Goal: Task Accomplishment & Management: Complete application form

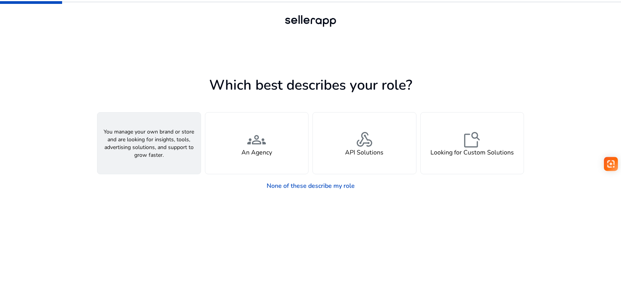
click at [172, 148] on div "person A Seller" at bounding box center [148, 143] width 103 height 61
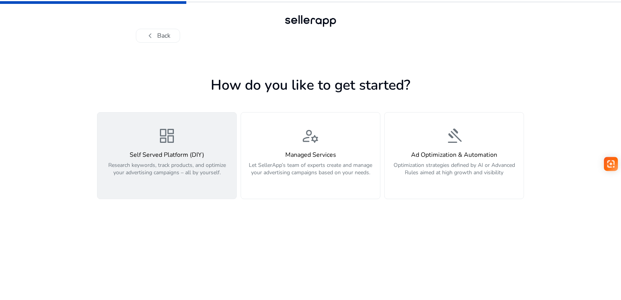
click at [175, 167] on p "Research keywords, track products, and optimize your advertising campaigns – al…" at bounding box center [167, 173] width 130 height 23
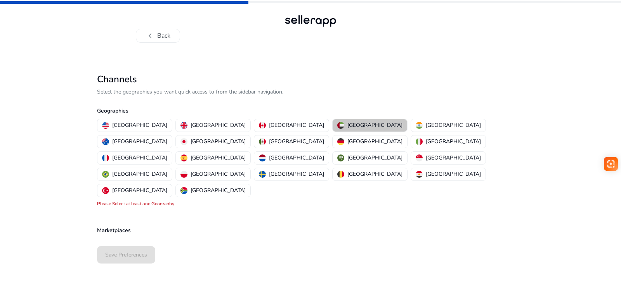
click at [348, 125] on p "[GEOGRAPHIC_DATA]" at bounding box center [375, 125] width 55 height 8
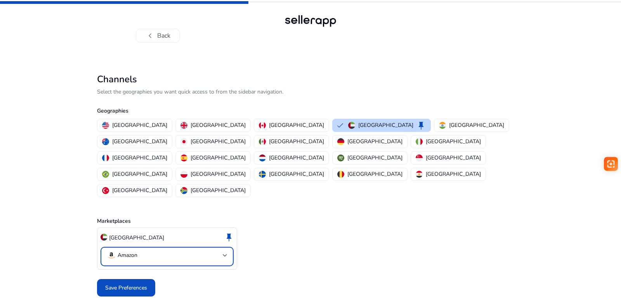
click at [224, 251] on div at bounding box center [225, 255] width 5 height 9
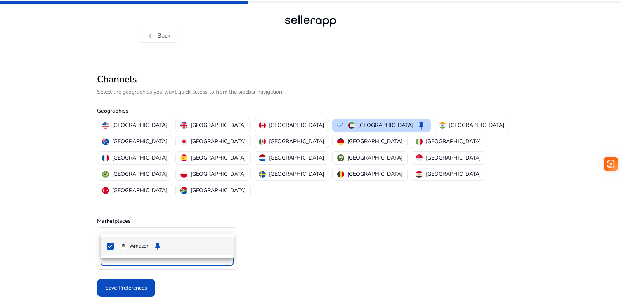
click at [224, 221] on div at bounding box center [310, 150] width 621 height 300
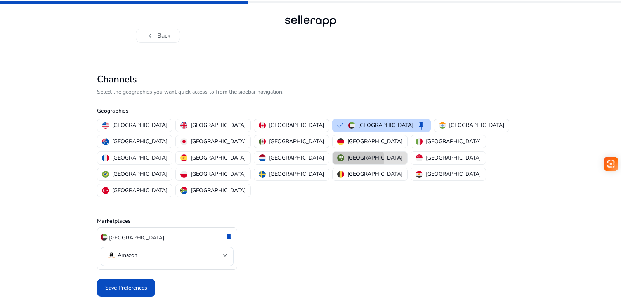
click at [348, 154] on p "[GEOGRAPHIC_DATA]" at bounding box center [375, 158] width 55 height 8
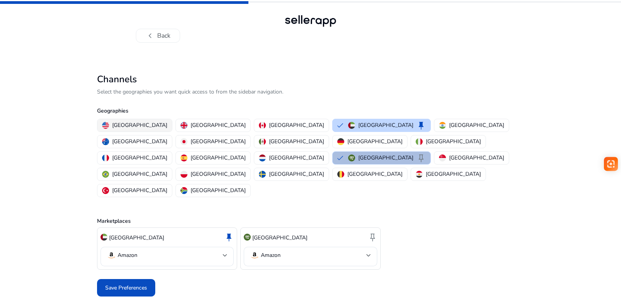
click at [130, 125] on p "[GEOGRAPHIC_DATA]" at bounding box center [139, 125] width 55 height 8
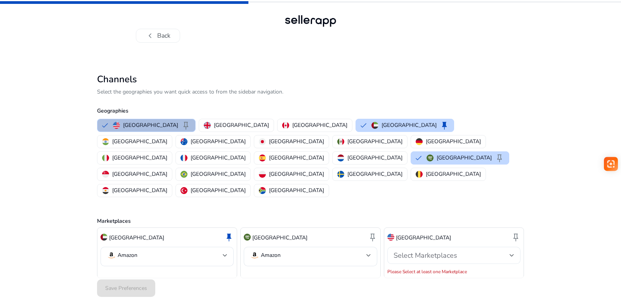
click at [513, 254] on div at bounding box center [512, 255] width 5 height 3
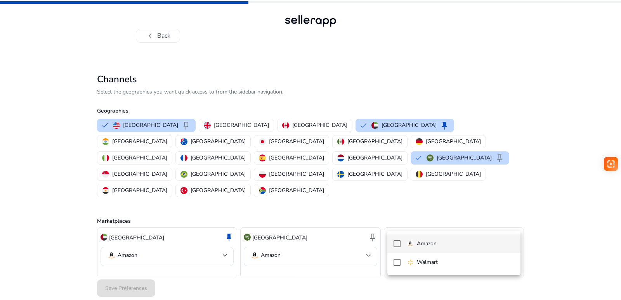
click at [436, 243] on p "Amazon" at bounding box center [427, 244] width 20 height 9
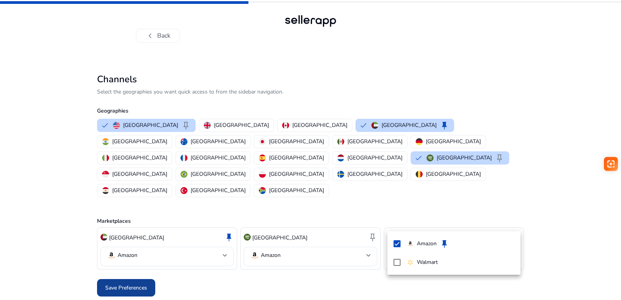
click at [136, 254] on div at bounding box center [310, 150] width 621 height 300
click at [134, 284] on span "Save Preferences" at bounding box center [126, 288] width 42 height 8
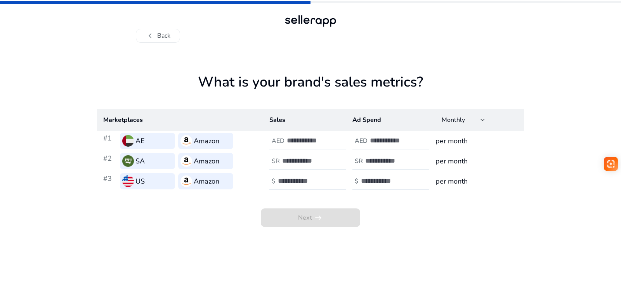
click at [292, 141] on input "number" at bounding box center [313, 140] width 52 height 9
type input "*****"
click at [367, 140] on h4 "AED" at bounding box center [361, 140] width 13 height 7
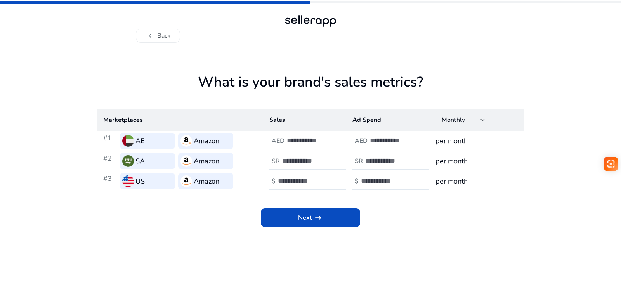
click at [412, 235] on app-sales-metrics "What is your brand's sales metrics? Marketplaces Sales Ad Spend Monthly #1 AE A…" at bounding box center [310, 187] width 427 height 226
click at [374, 141] on input "***" at bounding box center [396, 140] width 52 height 9
type input "****"
click at [398, 220] on div "Next arrow_right_alt" at bounding box center [310, 209] width 427 height 36
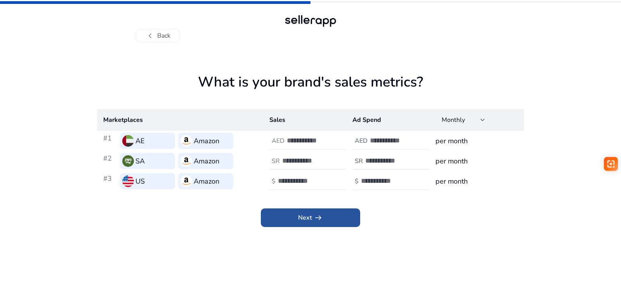
click at [311, 216] on span "Next arrow_right_alt" at bounding box center [310, 217] width 25 height 9
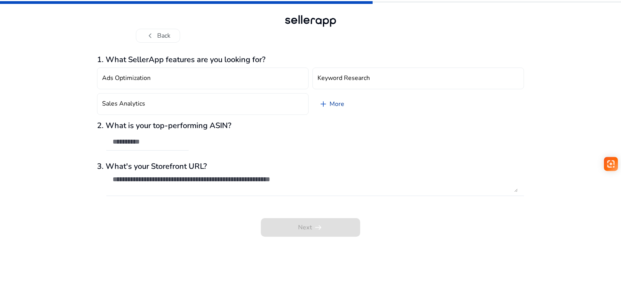
click at [323, 106] on span "add" at bounding box center [323, 103] width 9 height 9
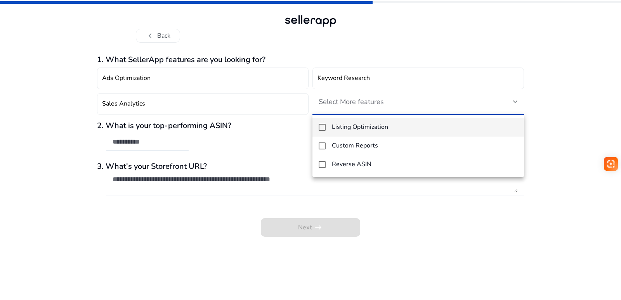
click at [43, 118] on div at bounding box center [310, 150] width 621 height 300
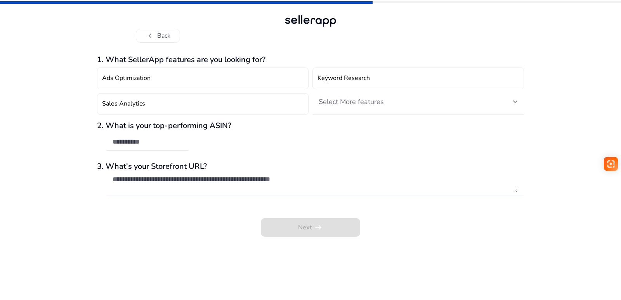
click at [516, 99] on div at bounding box center [515, 101] width 5 height 9
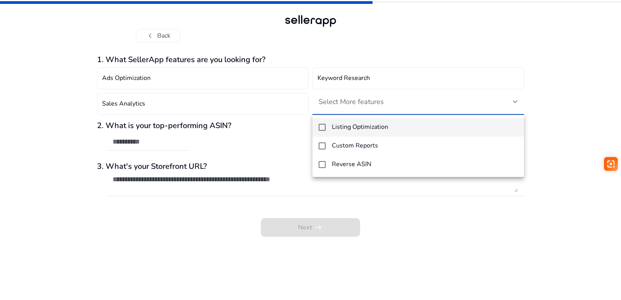
click at [139, 228] on div at bounding box center [310, 150] width 621 height 300
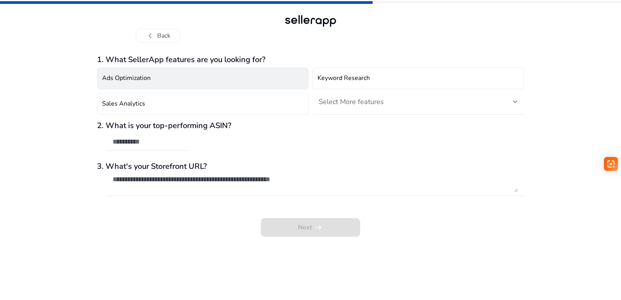
click at [142, 80] on h4 "Ads Optimization" at bounding box center [126, 78] width 49 height 7
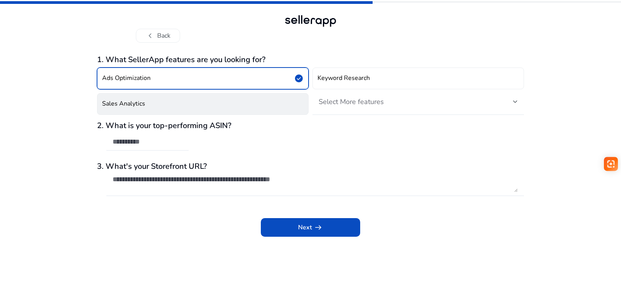
click at [141, 103] on h4 "Sales Analytics" at bounding box center [123, 103] width 43 height 7
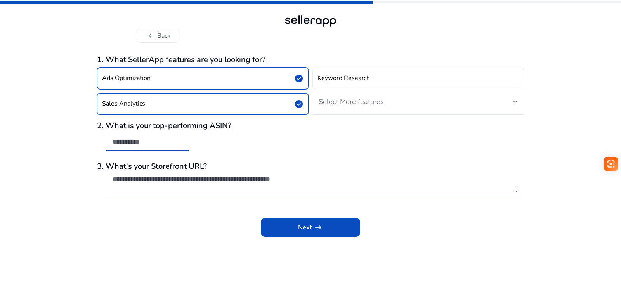
click at [138, 143] on input "text" at bounding box center [148, 141] width 70 height 9
paste input "**********"
type input "**********"
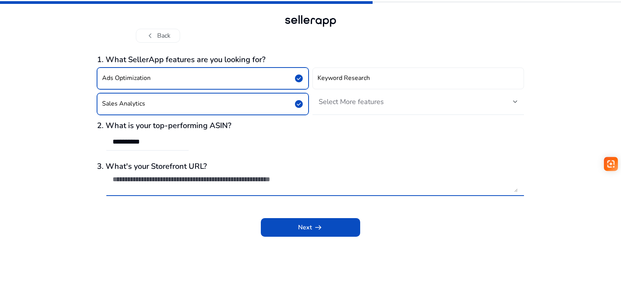
click at [143, 179] on textarea at bounding box center [315, 183] width 405 height 17
paste textarea "**********"
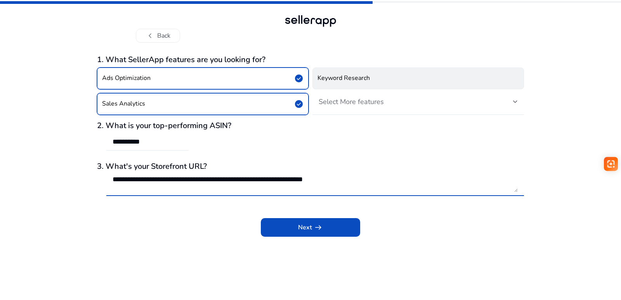
type textarea "**********"
click at [386, 76] on button "Keyword Research" at bounding box center [419, 79] width 212 height 22
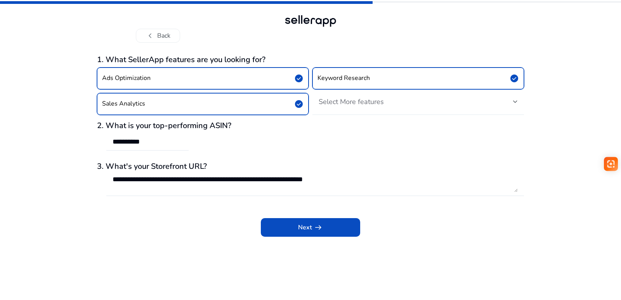
click at [515, 102] on div at bounding box center [515, 101] width 5 height 3
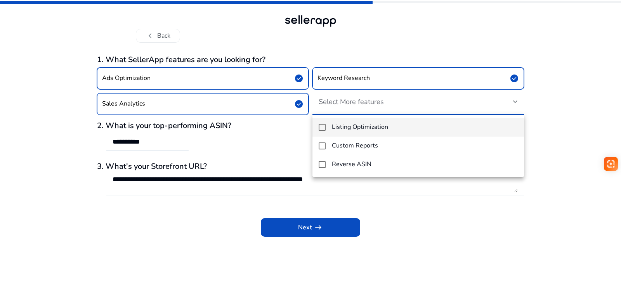
click at [365, 127] on h4 "Listing Optimization" at bounding box center [360, 126] width 56 height 7
click at [415, 224] on div at bounding box center [310, 150] width 621 height 300
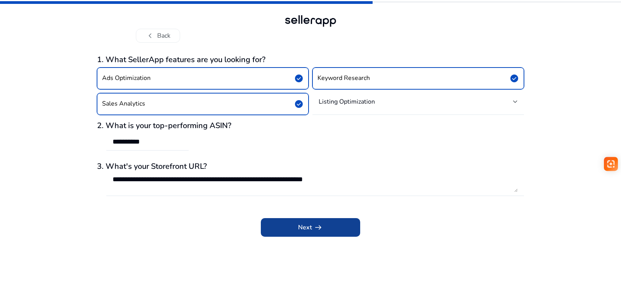
click at [329, 225] on span at bounding box center [310, 227] width 99 height 19
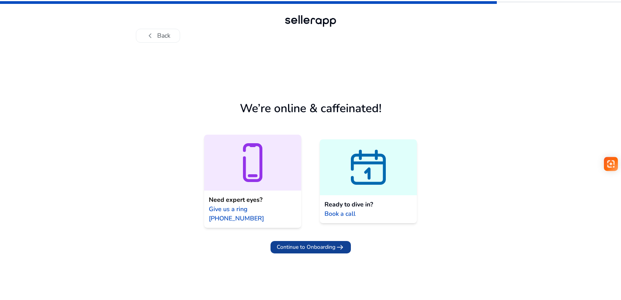
click at [322, 243] on span "Continue to Onboarding" at bounding box center [306, 247] width 59 height 8
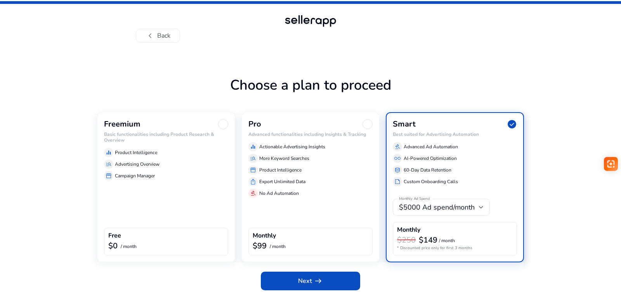
click at [142, 206] on div "Freemium Basic functionalities including Product Research & Overview equalizer …" at bounding box center [166, 187] width 138 height 150
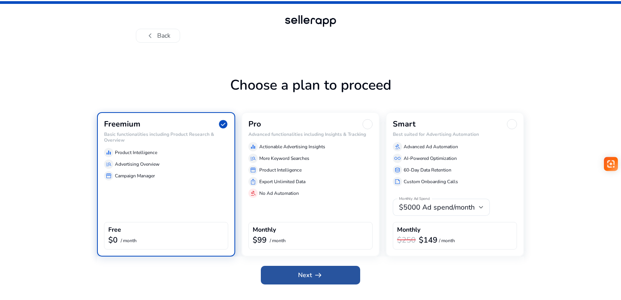
click at [309, 275] on span "Next arrow_right_alt" at bounding box center [310, 275] width 25 height 9
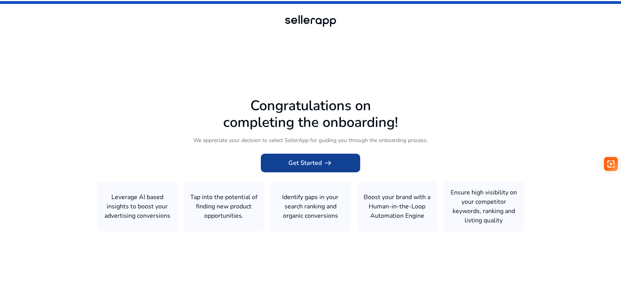
click at [318, 162] on span "Get Started arrow_right_alt" at bounding box center [311, 162] width 44 height 9
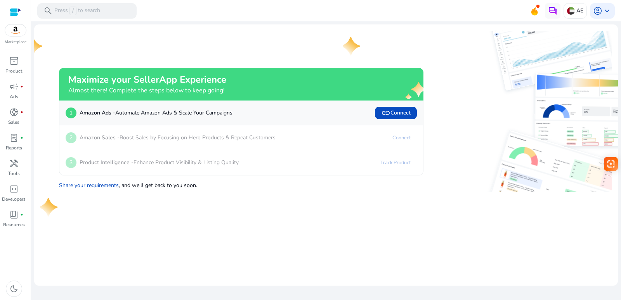
click at [18, 33] on img at bounding box center [15, 30] width 21 height 12
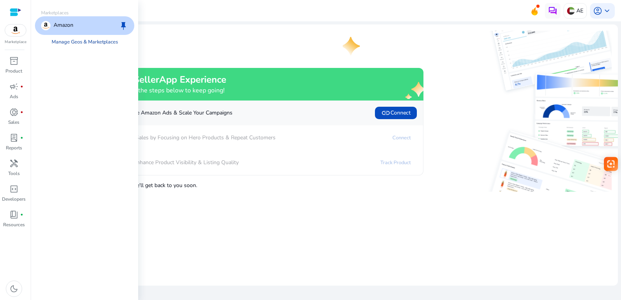
click at [85, 42] on link "Manage Geos & Marketplaces" at bounding box center [84, 42] width 79 height 14
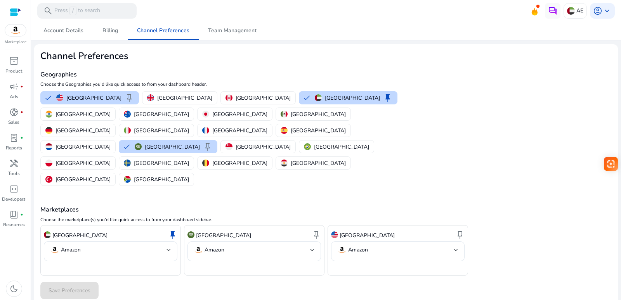
click at [93, 231] on p "[GEOGRAPHIC_DATA]" at bounding box center [79, 235] width 55 height 8
click at [14, 114] on span "donut_small" at bounding box center [13, 112] width 9 height 9
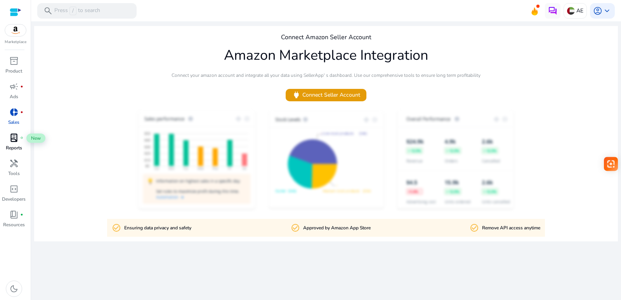
click at [11, 141] on span "lab_profile" at bounding box center [13, 137] width 9 height 9
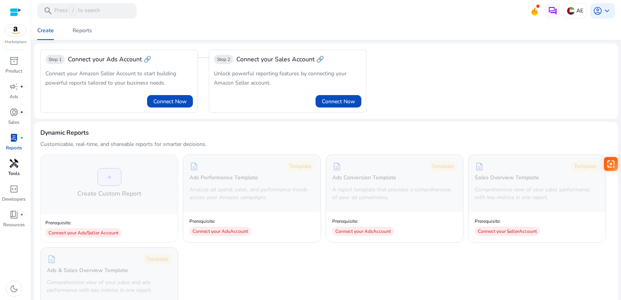
click at [15, 168] on span "handyman" at bounding box center [13, 163] width 9 height 9
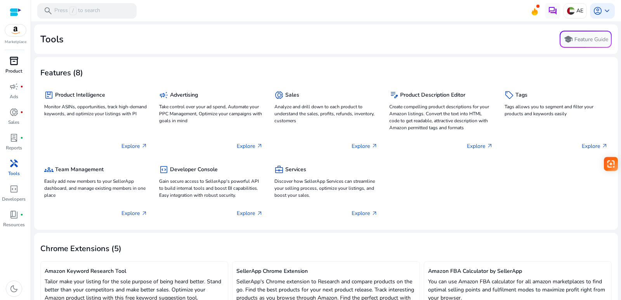
click at [17, 64] on span "inventory_2" at bounding box center [13, 60] width 9 height 9
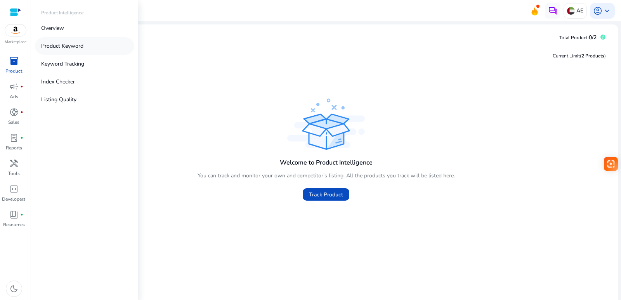
click at [71, 45] on p "Product Keyword" at bounding box center [62, 46] width 42 height 8
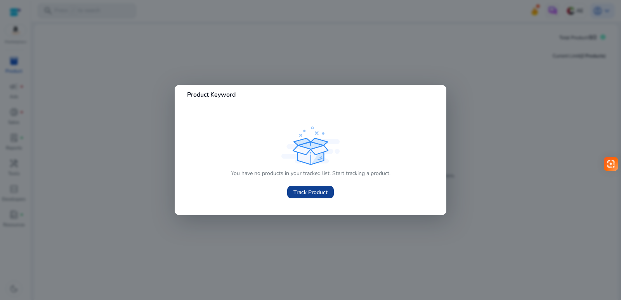
click at [301, 189] on span "Track Product" at bounding box center [311, 192] width 34 height 8
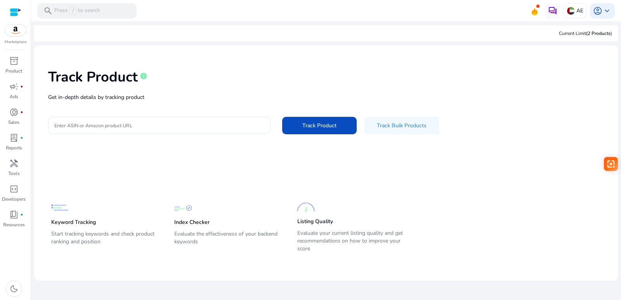
click at [114, 126] on input "Enter ASIN or Amazon product URL" at bounding box center [159, 125] width 210 height 9
click at [189, 178] on app-static-section-before-action "Keyword Tracking Start tracking keywords and check product ranking and position…" at bounding box center [320, 212] width 539 height 86
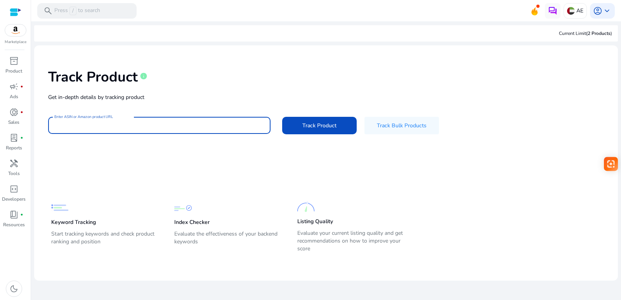
click at [61, 125] on input "Enter ASIN or Amazon product URL" at bounding box center [159, 125] width 210 height 9
paste input "**********"
type input "**********"
click at [315, 126] on span "Track Product" at bounding box center [319, 126] width 34 height 8
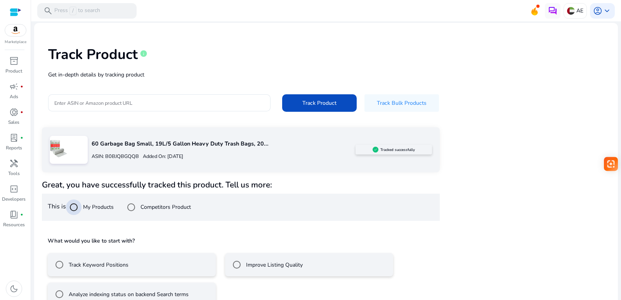
scroll to position [40, 0]
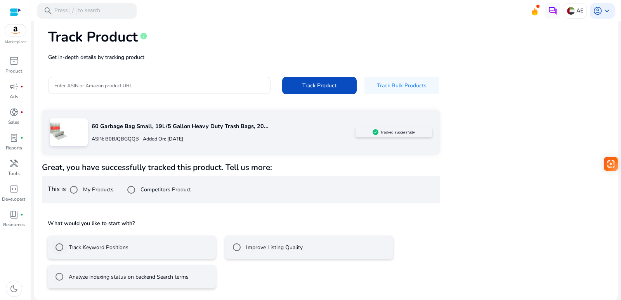
click at [107, 248] on label "Track Keyword Positions" at bounding box center [97, 247] width 61 height 8
click at [78, 279] on label "Analyze indexing status on backend Search terms" at bounding box center [128, 277] width 122 height 8
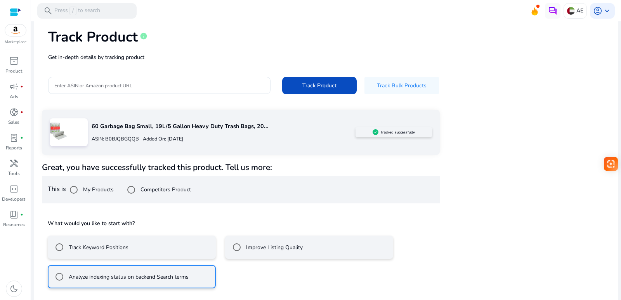
click at [93, 247] on label "Track Keyword Positions" at bounding box center [97, 247] width 61 height 8
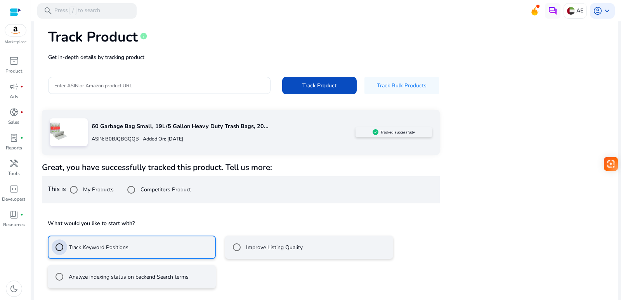
scroll to position [75, 0]
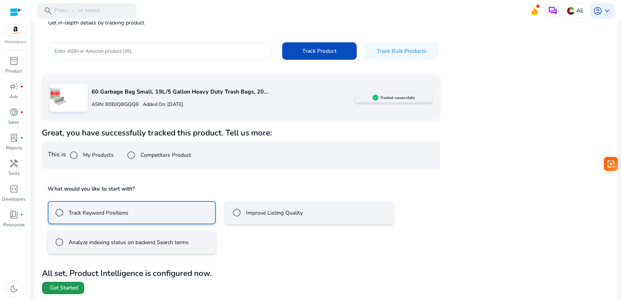
click at [65, 288] on span "Get Started" at bounding box center [64, 288] width 28 height 8
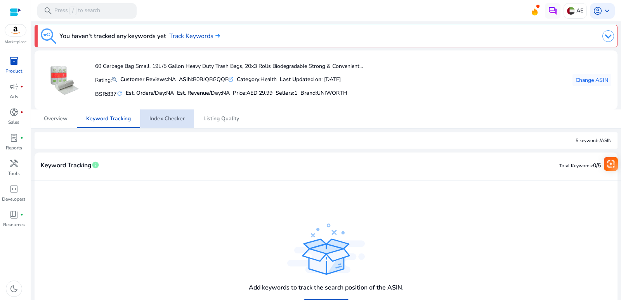
click at [168, 119] on span "Index Checker" at bounding box center [166, 118] width 35 height 5
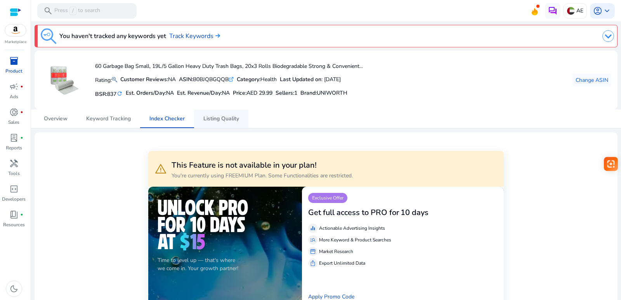
click at [212, 118] on span "Listing Quality" at bounding box center [221, 118] width 36 height 5
click at [113, 118] on span "Keyword Tracking" at bounding box center [108, 118] width 45 height 5
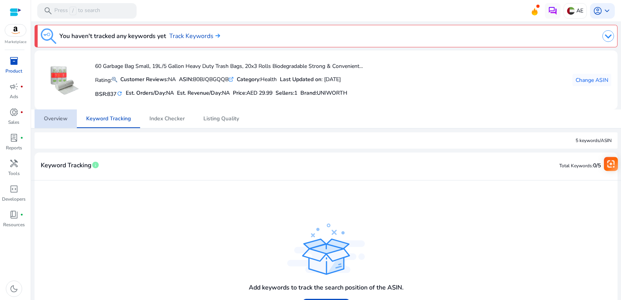
click at [64, 117] on span "Overview" at bounding box center [56, 118] width 24 height 5
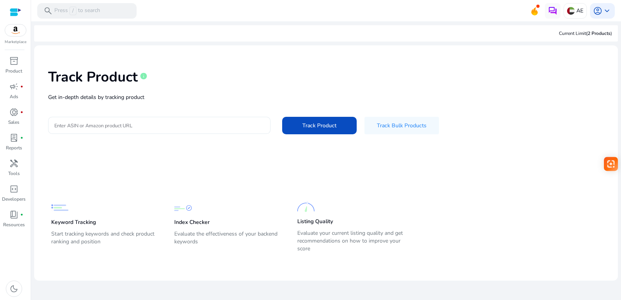
click at [133, 125] on input "Enter ASIN or Amazon product URL" at bounding box center [159, 125] width 210 height 9
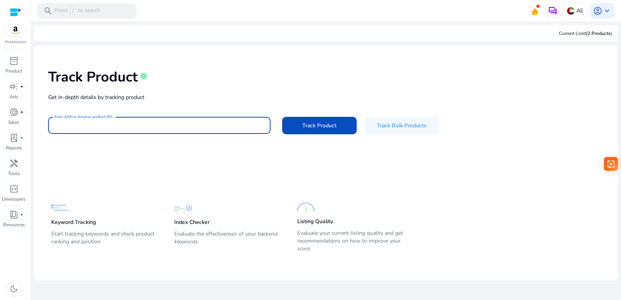
paste input "**********"
type input "**********"
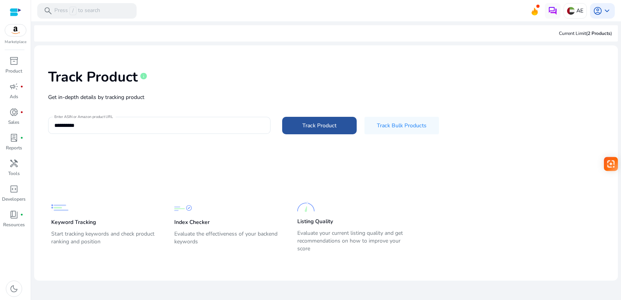
click at [320, 128] on span "Track Product" at bounding box center [319, 126] width 34 height 8
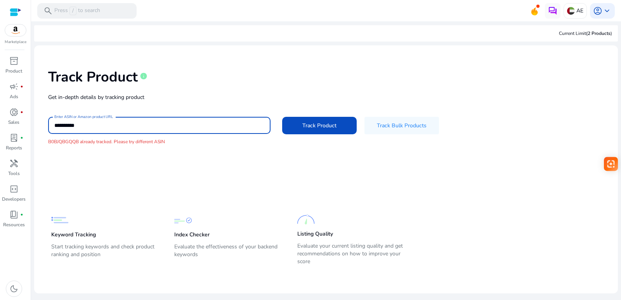
drag, startPoint x: 99, startPoint y: 127, endPoint x: 60, endPoint y: 122, distance: 38.8
click at [59, 128] on input "**********" at bounding box center [159, 125] width 210 height 9
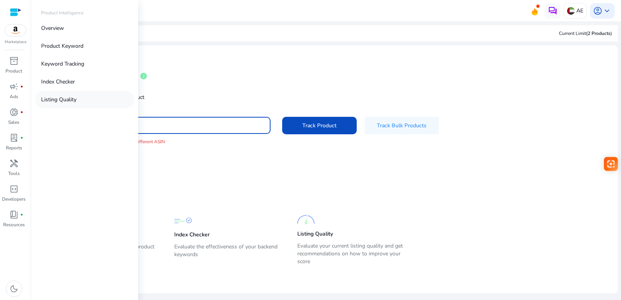
click at [66, 101] on p "Listing Quality" at bounding box center [58, 100] width 35 height 8
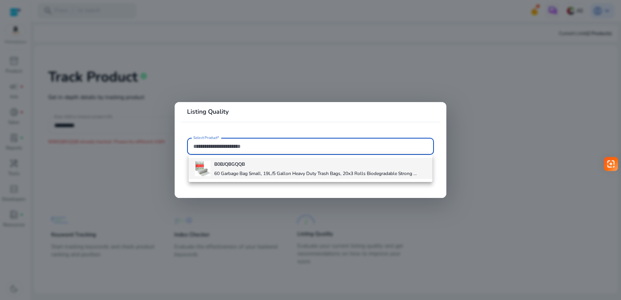
click at [231, 169] on div "B0BJQBGQQB 60 Garbage Bag Small, 19L/5 Gallon Heavy Duty Trash Bags, 20x3 Rolls…" at bounding box center [315, 168] width 203 height 21
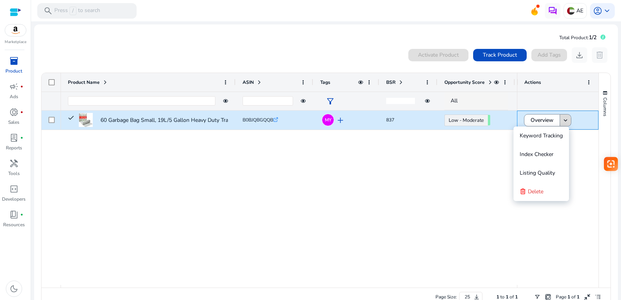
click at [565, 124] on mat-icon "keyboard_arrow_down" at bounding box center [565, 120] width 7 height 7
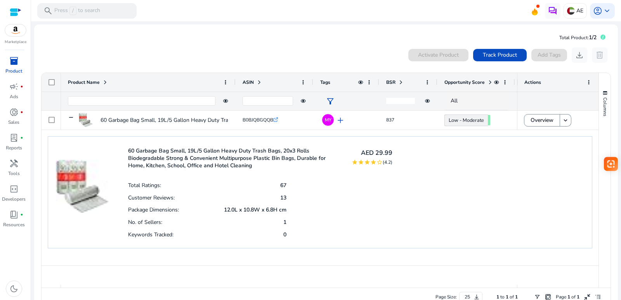
click at [485, 82] on span at bounding box center [489, 82] width 9 height 6
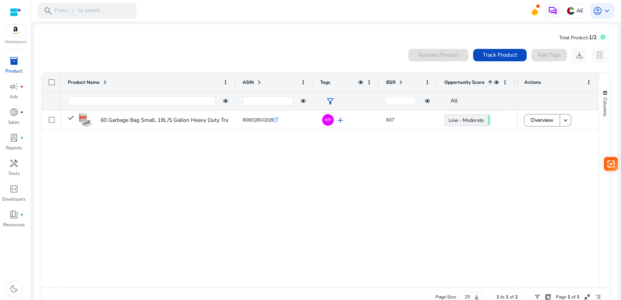
scroll to position [17, 0]
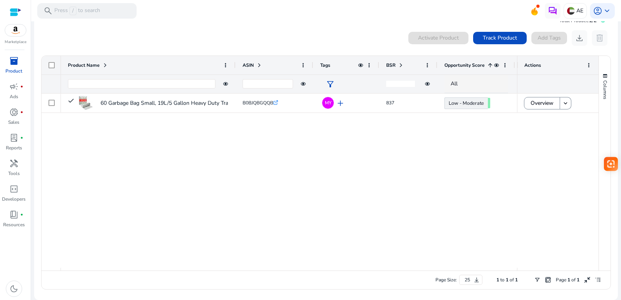
click at [473, 66] on span "Opportunity Score" at bounding box center [465, 65] width 40 height 6
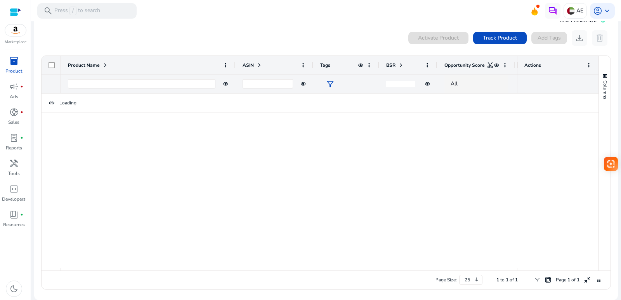
click at [473, 66] on span "Opportunity Score" at bounding box center [465, 65] width 40 height 6
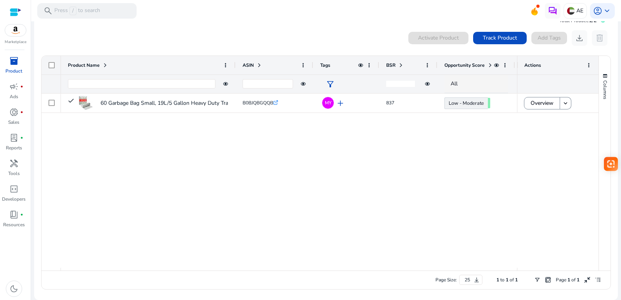
click at [488, 66] on span at bounding box center [490, 65] width 6 height 6
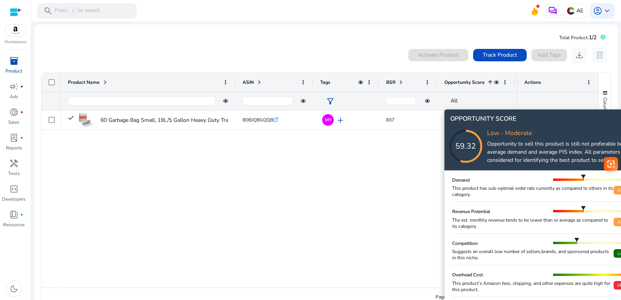
scroll to position [17, 0]
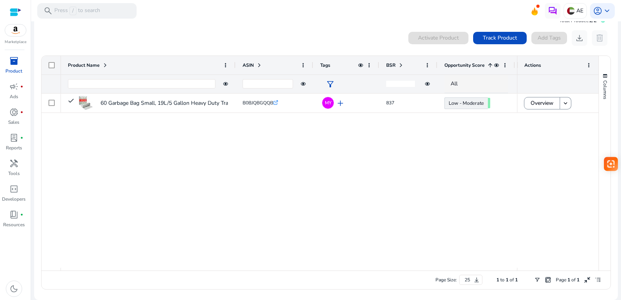
click at [238, 176] on div "60 Garbage Bag Small, 19L/5 Gallon Heavy Duty Trash Bags, 20x3... B0BJQBGQQB .s…" at bounding box center [289, 181] width 456 height 174
click at [91, 85] on input "Product Name Filter Input" at bounding box center [142, 83] width 148 height 9
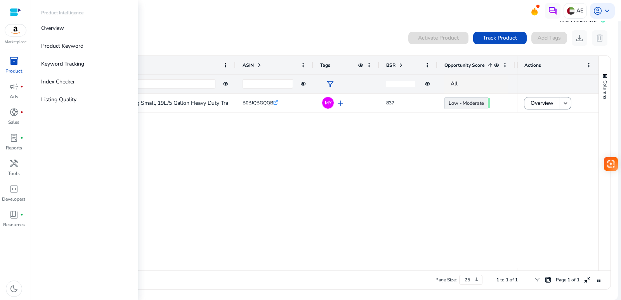
click at [16, 64] on span "inventory_2" at bounding box center [13, 60] width 9 height 9
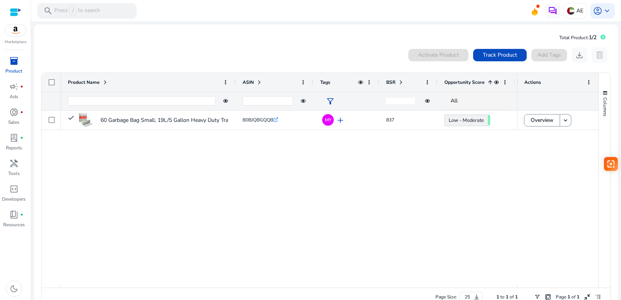
click at [162, 49] on div "0 products selected Activate Product Track Product Add Tags download delete" at bounding box center [326, 55] width 571 height 16
click at [14, 68] on p "Product" at bounding box center [13, 71] width 17 height 7
click at [185, 147] on div "60 Garbage Bag Small, 19L/5 Gallon Heavy Duty Trash Bags, 20x3... B0BJQBGQQB .s…" at bounding box center [289, 198] width 456 height 174
click at [16, 116] on span "donut_small" at bounding box center [13, 112] width 9 height 9
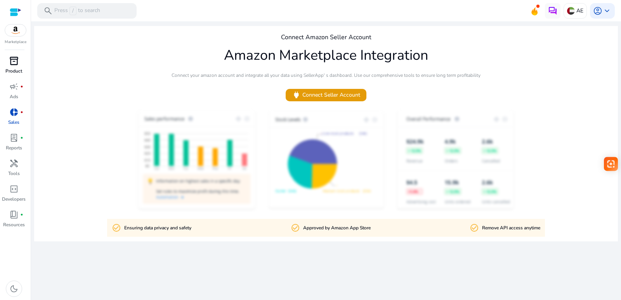
click at [18, 64] on span "inventory_2" at bounding box center [13, 60] width 9 height 9
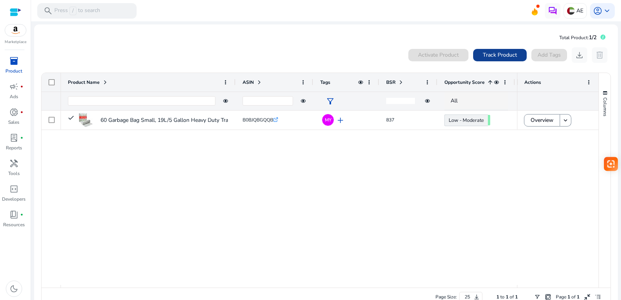
click at [511, 53] on span "Track Product" at bounding box center [500, 55] width 34 height 8
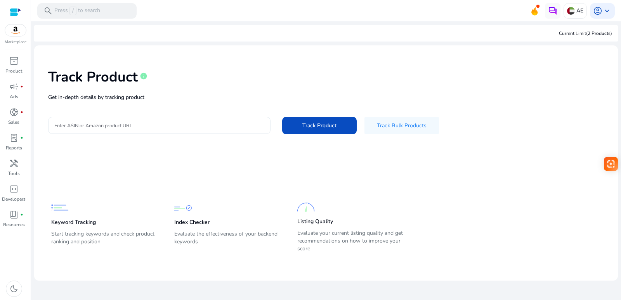
click at [125, 122] on input "Enter ASIN or Amazon product URL" at bounding box center [159, 125] width 210 height 9
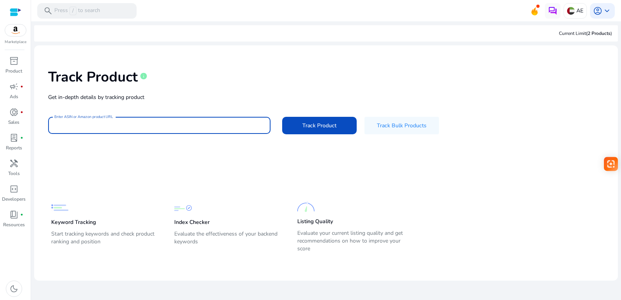
paste input "**********"
type input "**********"
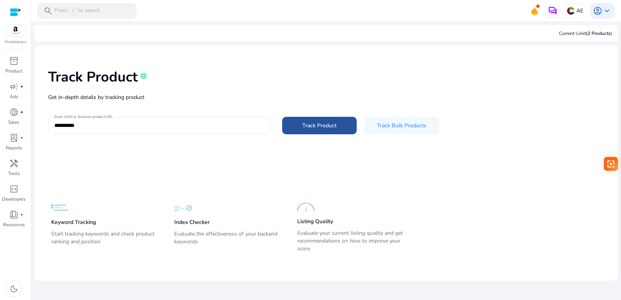
click at [316, 125] on span "Track Product" at bounding box center [319, 126] width 34 height 8
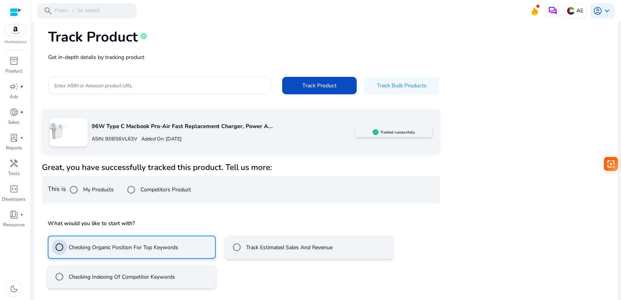
scroll to position [75, 0]
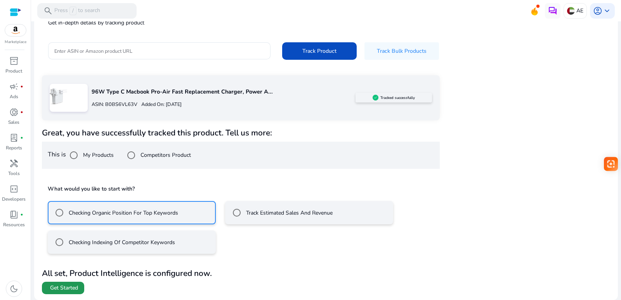
click at [64, 289] on span "Get Started" at bounding box center [64, 288] width 28 height 8
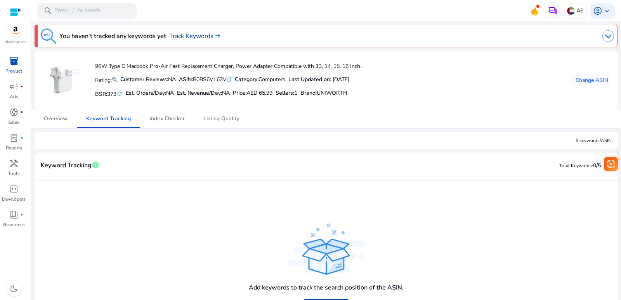
click at [219, 35] on img at bounding box center [217, 35] width 7 height 5
click at [54, 118] on span "Overview" at bounding box center [56, 118] width 24 height 5
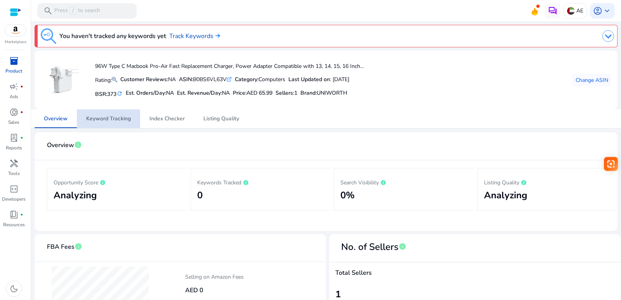
click at [104, 118] on span "Keyword Tracking" at bounding box center [108, 118] width 45 height 5
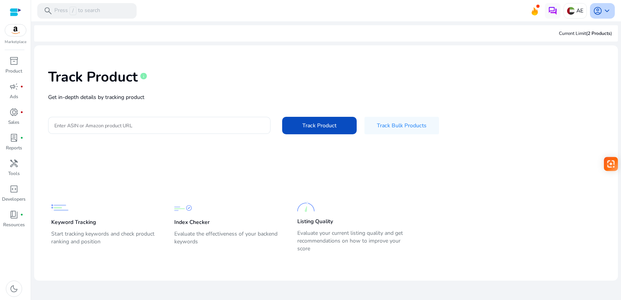
click at [609, 10] on span "keyboard_arrow_down" at bounding box center [607, 10] width 9 height 9
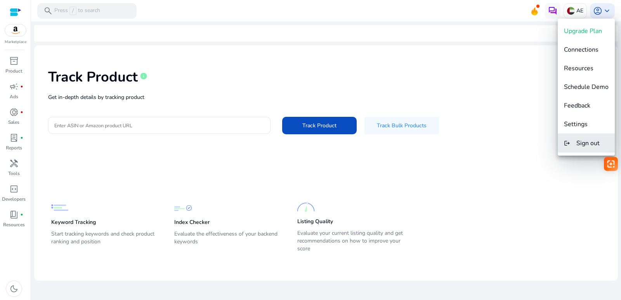
click at [586, 142] on span "Sign out" at bounding box center [588, 143] width 23 height 9
